Goal: Use online tool/utility: Utilize a website feature to perform a specific function

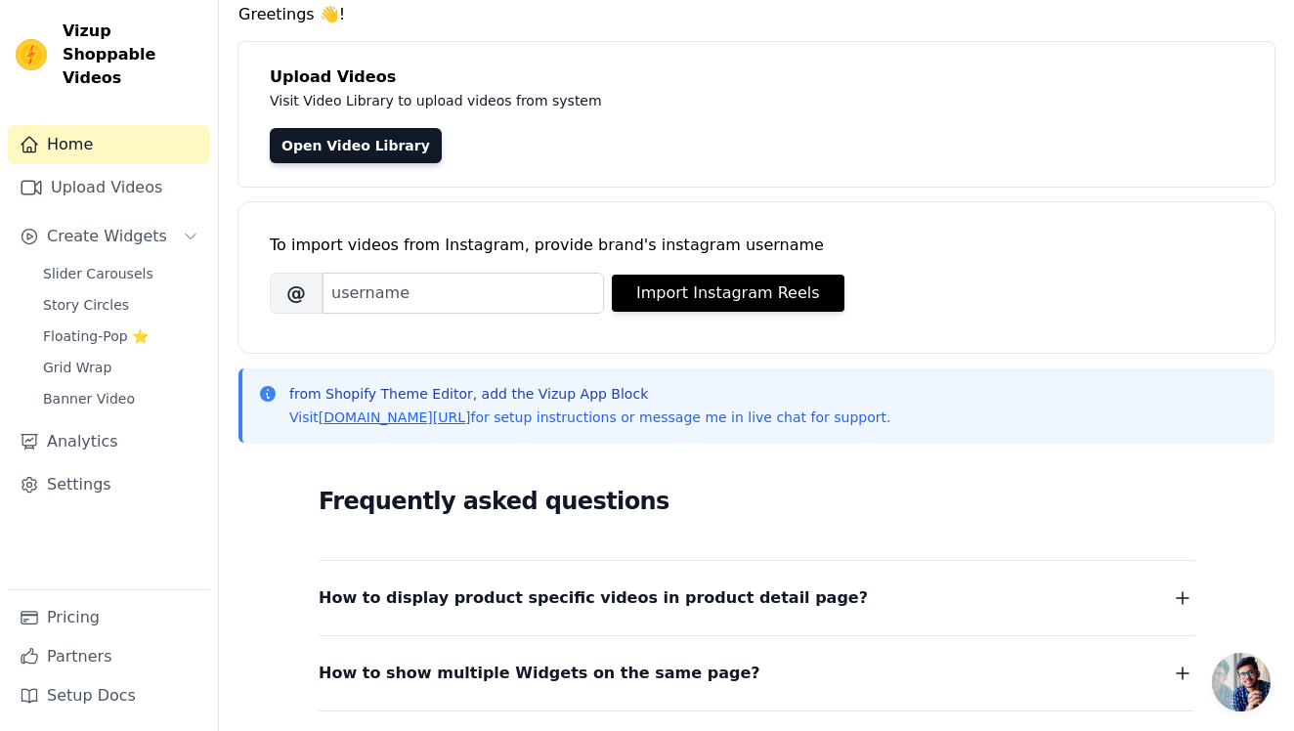
scroll to position [12, 0]
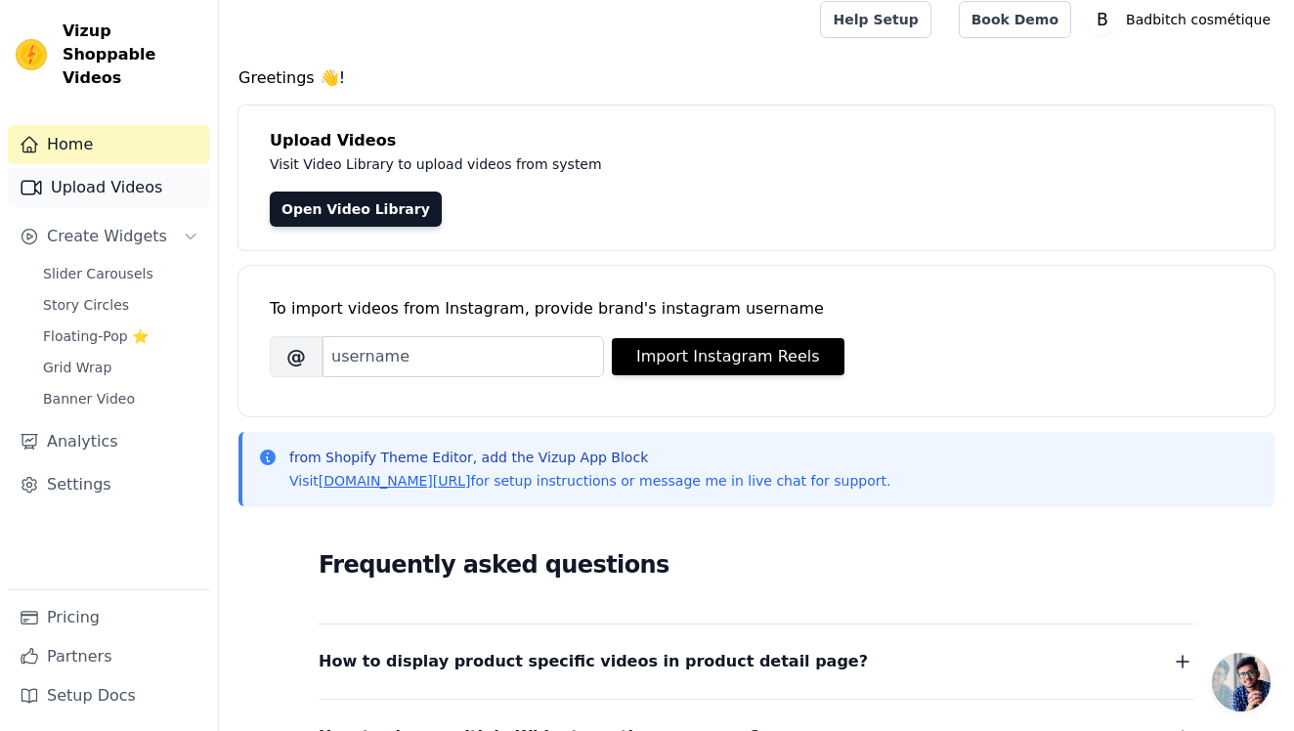
click at [94, 171] on link "Upload Videos" at bounding box center [109, 187] width 202 height 39
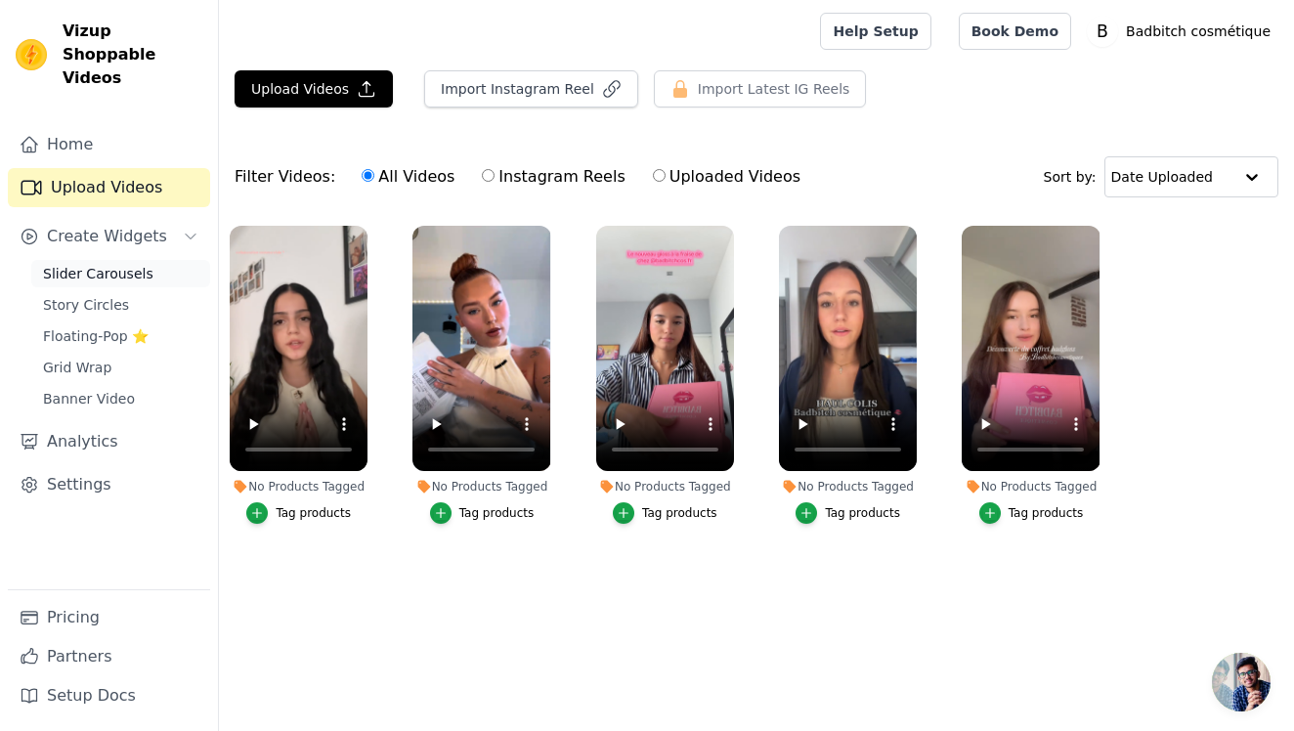
click at [83, 264] on span "Slider Carousels" at bounding box center [98, 274] width 110 height 20
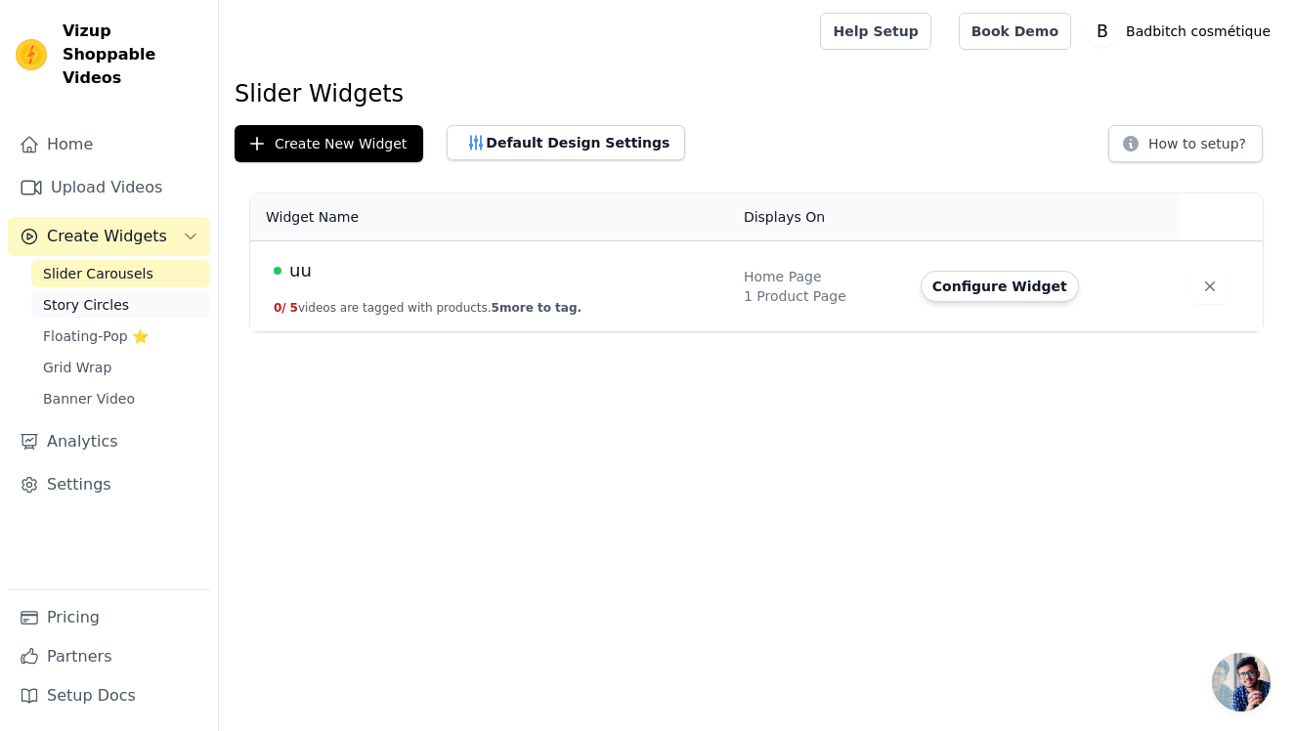
click at [114, 295] on span "Story Circles" at bounding box center [86, 305] width 86 height 20
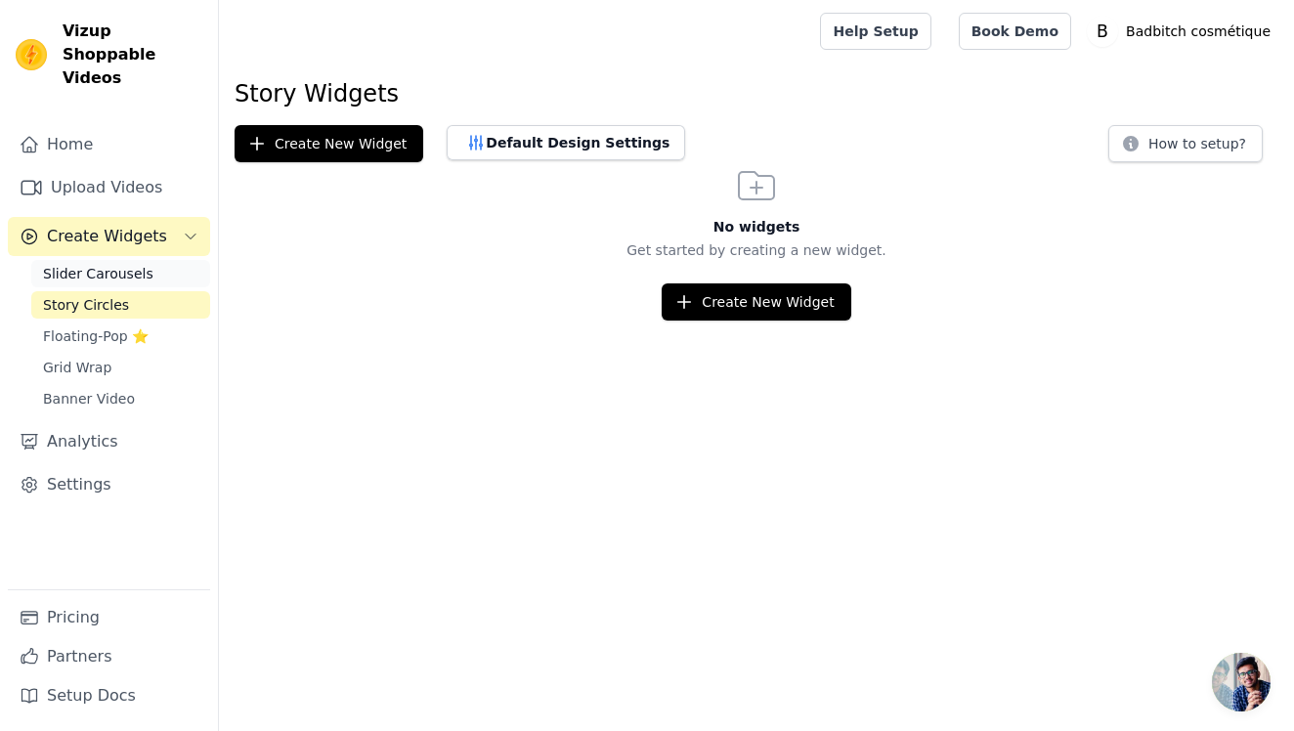
click at [118, 264] on span "Slider Carousels" at bounding box center [98, 274] width 110 height 20
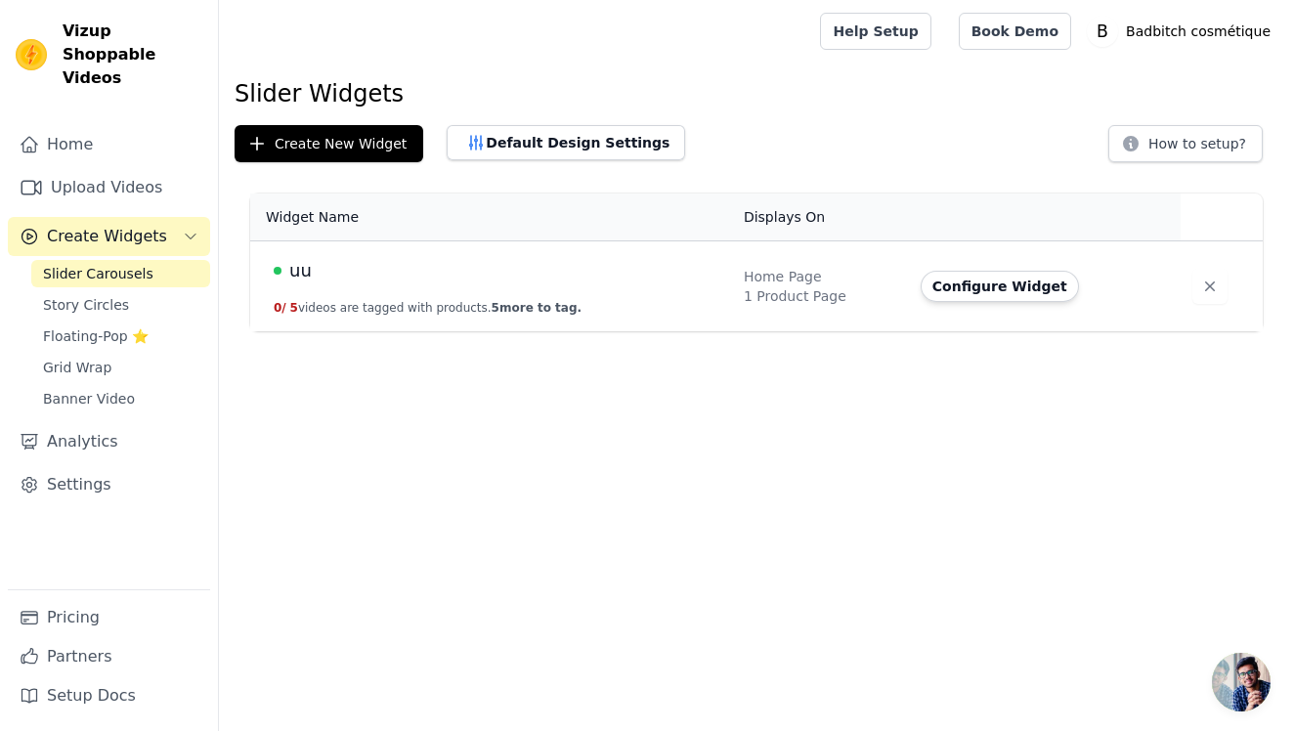
click at [1121, 283] on div "Configure Widget" at bounding box center [1039, 286] width 237 height 31
click at [1025, 281] on button "Configure Widget" at bounding box center [1000, 286] width 158 height 31
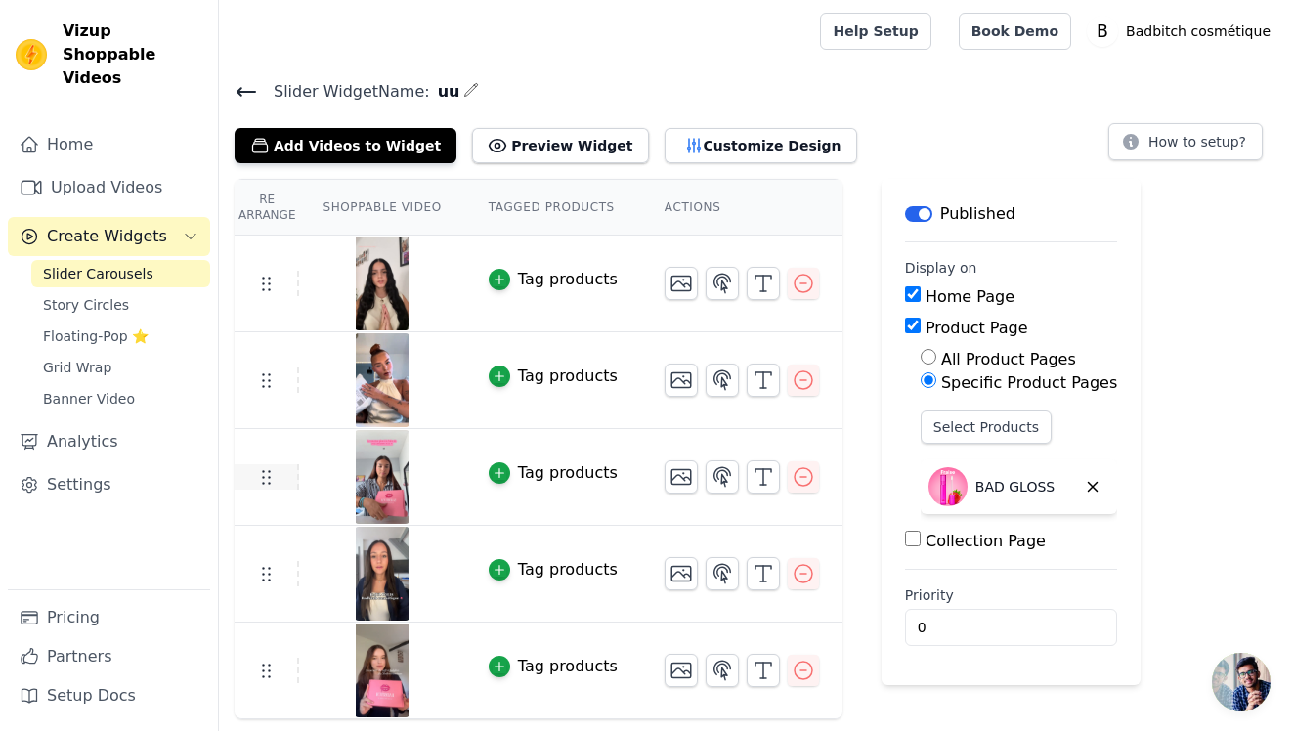
click at [263, 481] on icon at bounding box center [265, 476] width 23 height 23
click at [246, 478] on td at bounding box center [267, 476] width 65 height 25
click at [262, 474] on icon at bounding box center [265, 476] width 23 height 23
click at [262, 475] on icon at bounding box center [265, 476] width 23 height 23
